Goal: Check status

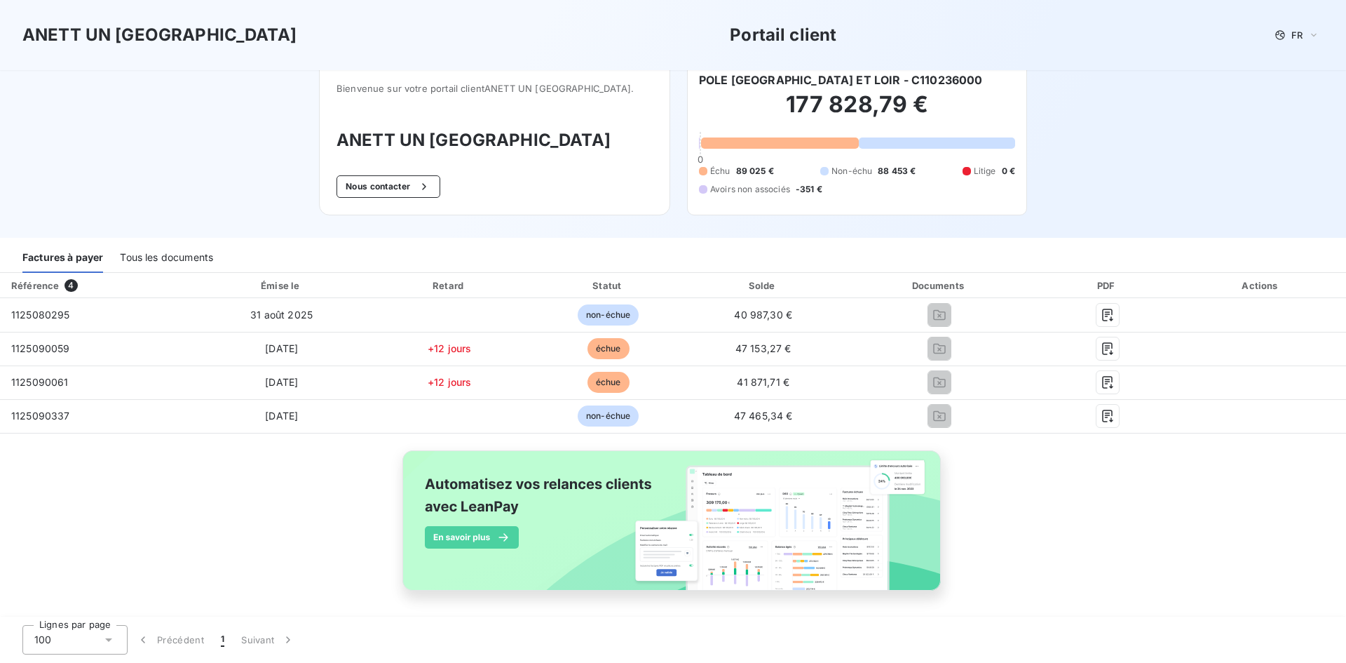
scroll to position [21, 0]
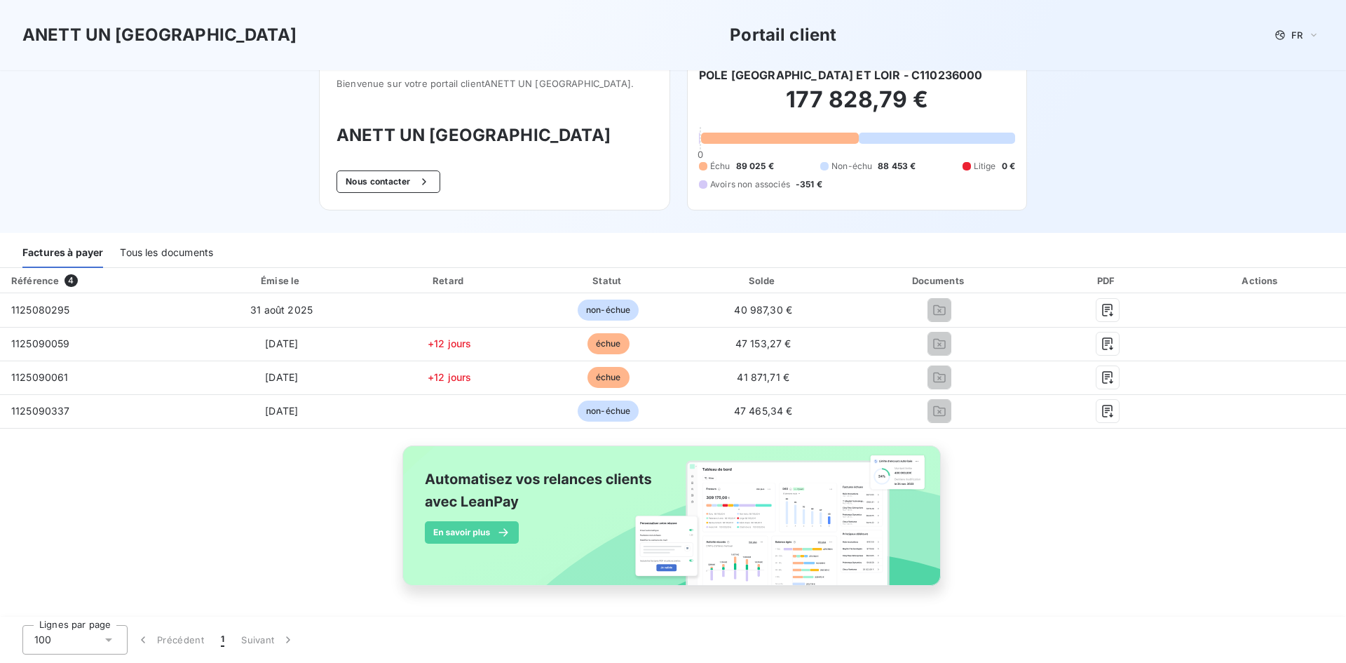
click at [298, 475] on div "Référence 4 Émise le Retard Statut Solde Documents PDF Actions 1125080295 31 ao…" at bounding box center [673, 443] width 1346 height 350
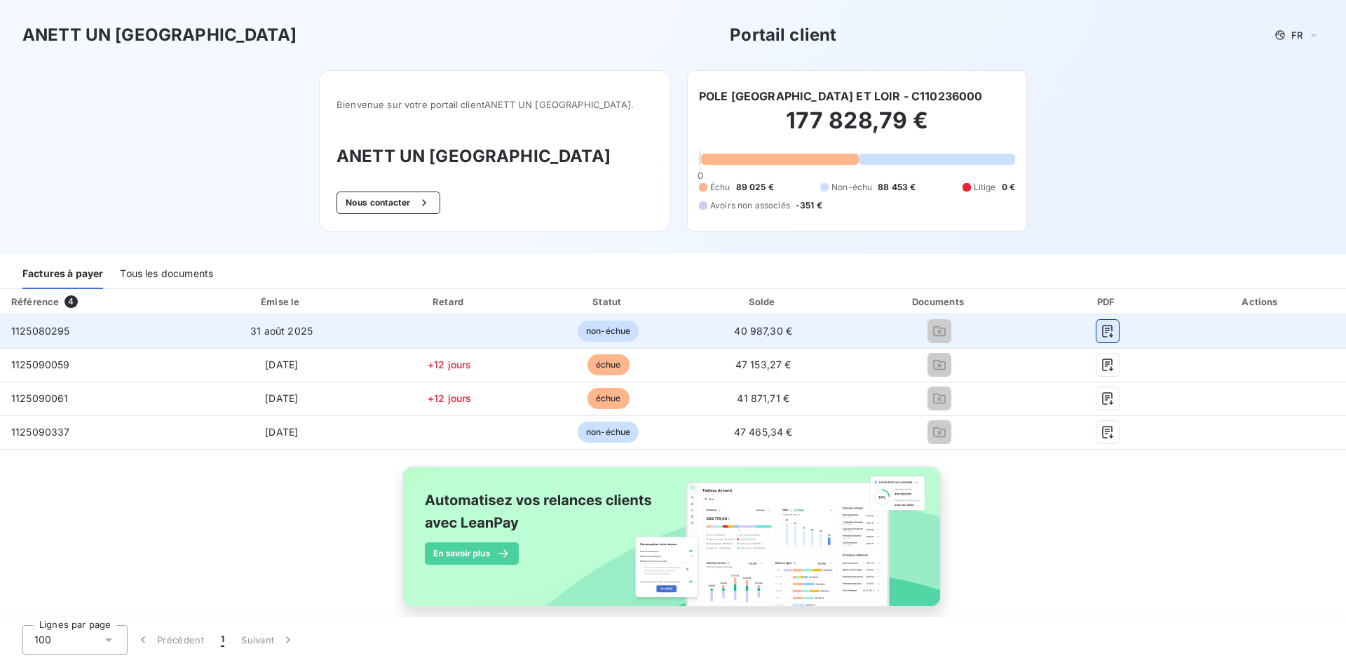
click at [1109, 334] on button "button" at bounding box center [1107, 331] width 22 height 22
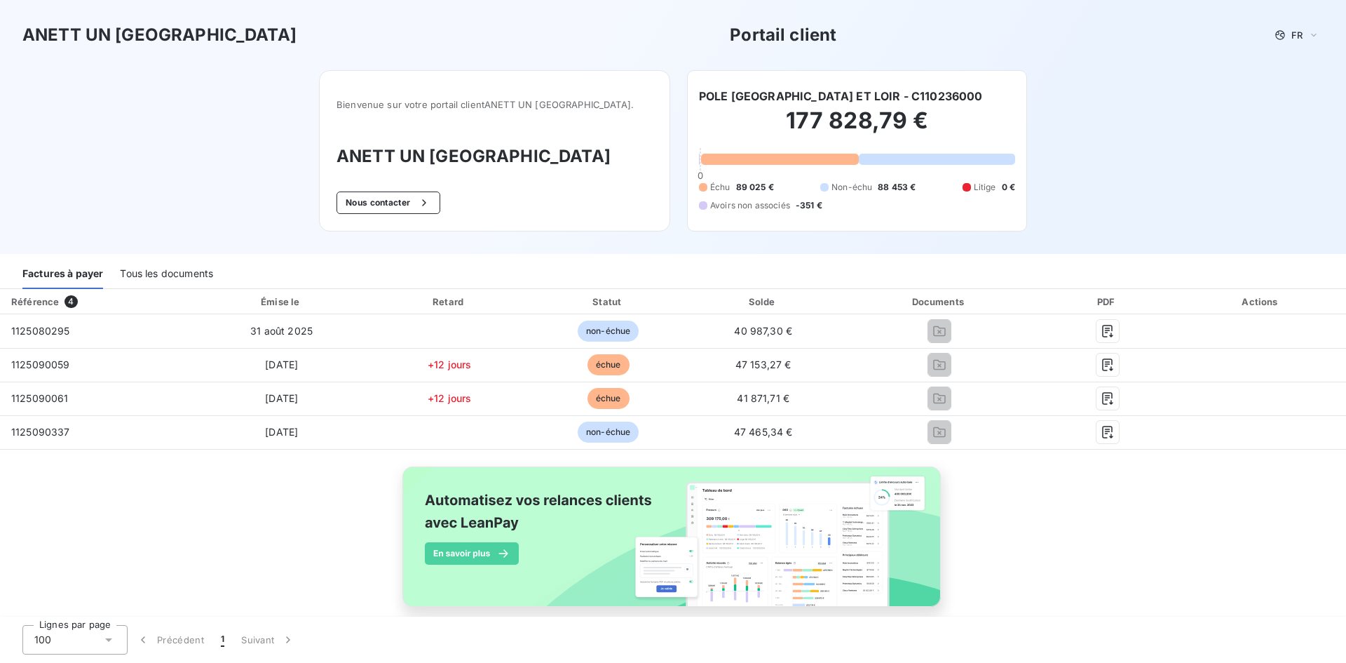
click at [512, 247] on div "Bienvenue sur votre portail client ANETT UN PAYS DE [GEOGRAPHIC_DATA] . ANETT U…" at bounding box center [673, 162] width 753 height 184
